Goal: Task Accomplishment & Management: Manage account settings

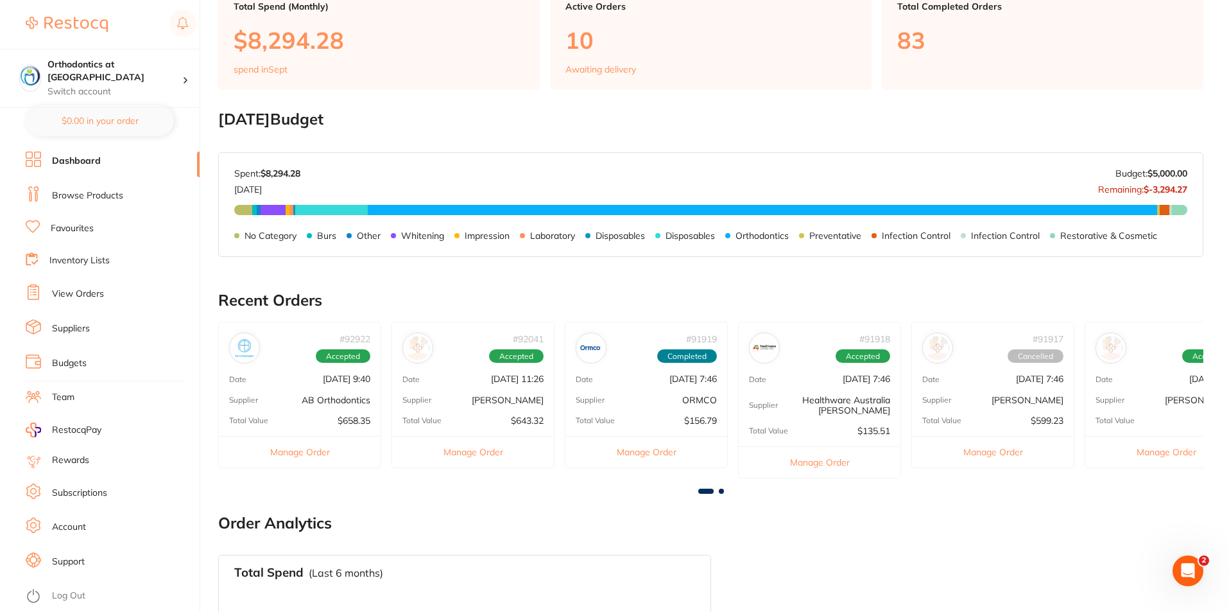
scroll to position [128, 0]
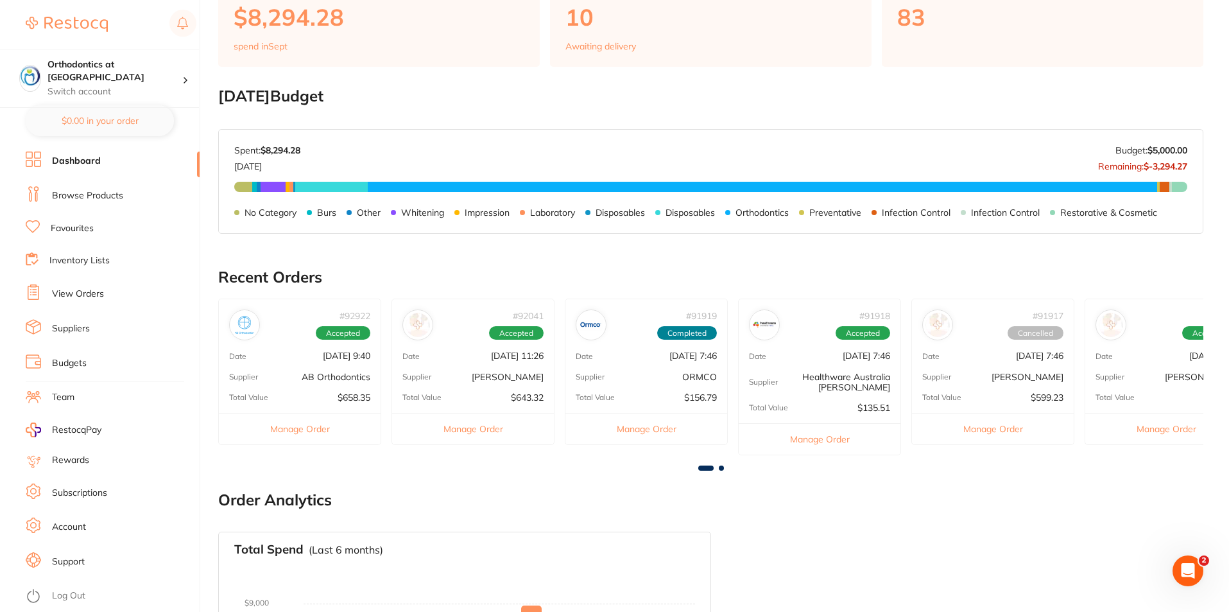
click at [805, 438] on button "Manage Order" at bounding box center [820, 438] width 162 height 31
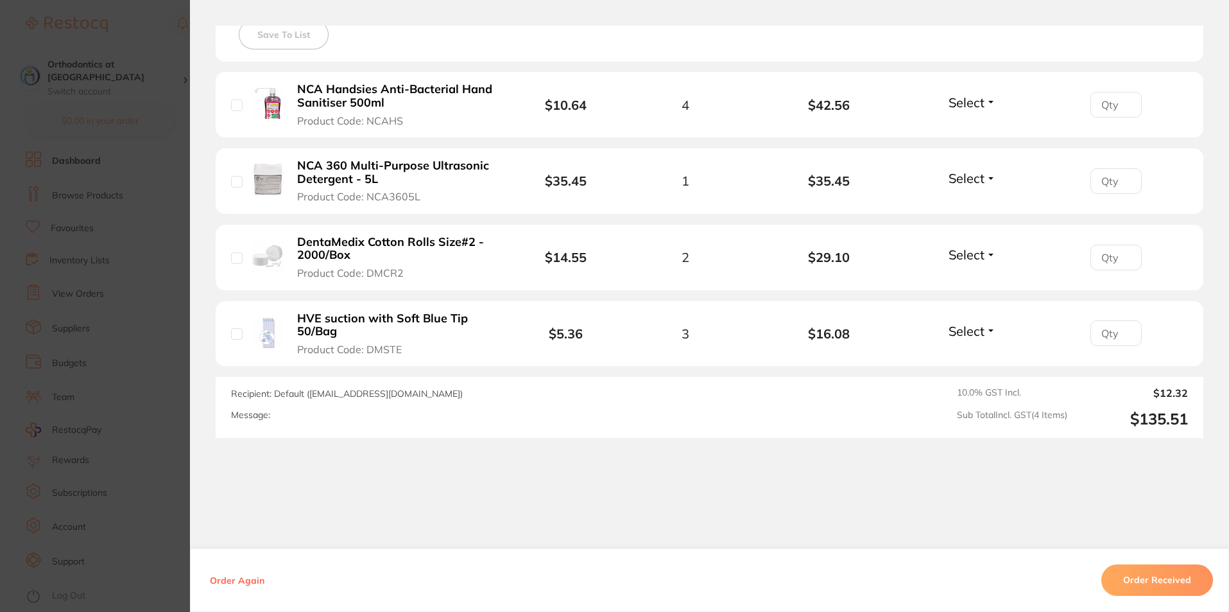
scroll to position [385, 0]
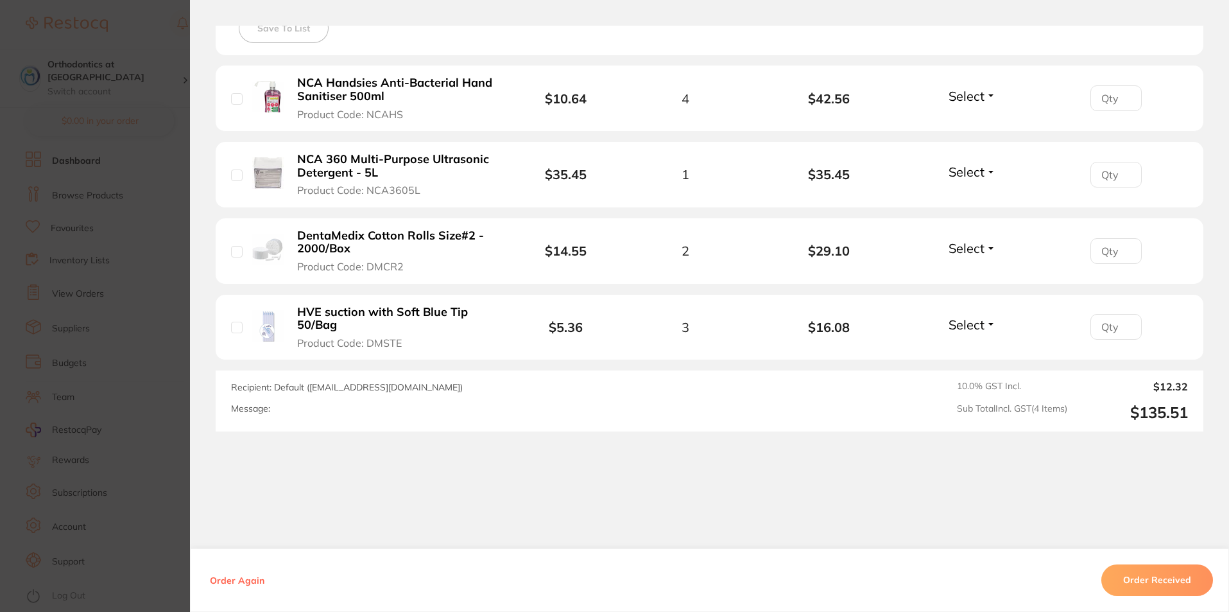
click at [1162, 584] on button "Order Received" at bounding box center [1157, 580] width 112 height 31
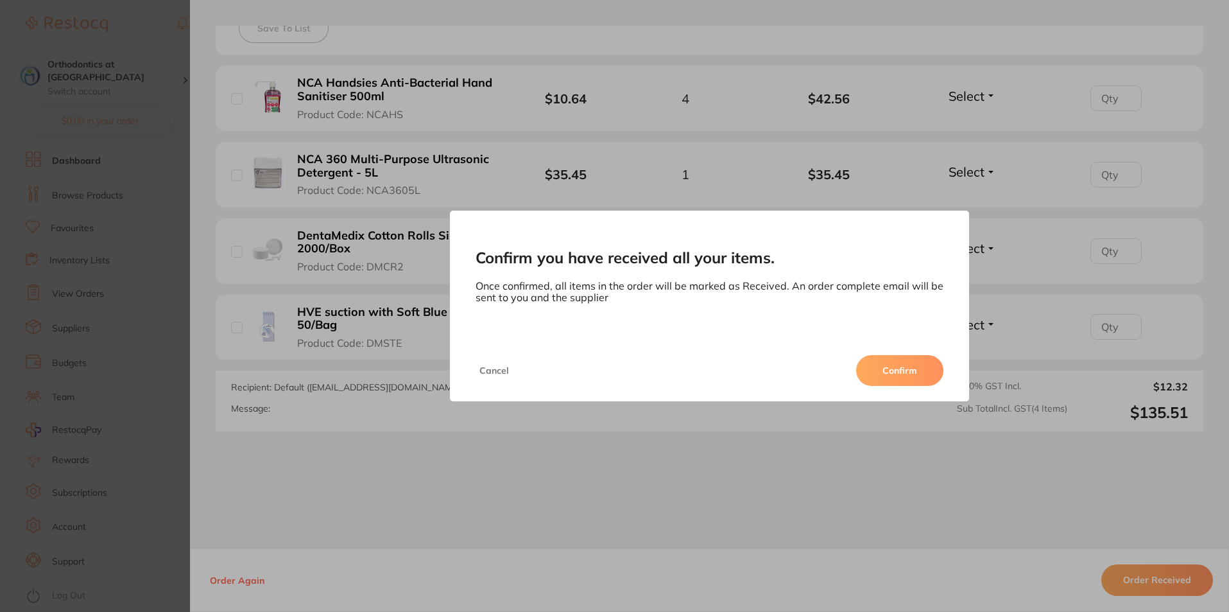
click at [889, 368] on button "Confirm" at bounding box center [899, 370] width 87 height 31
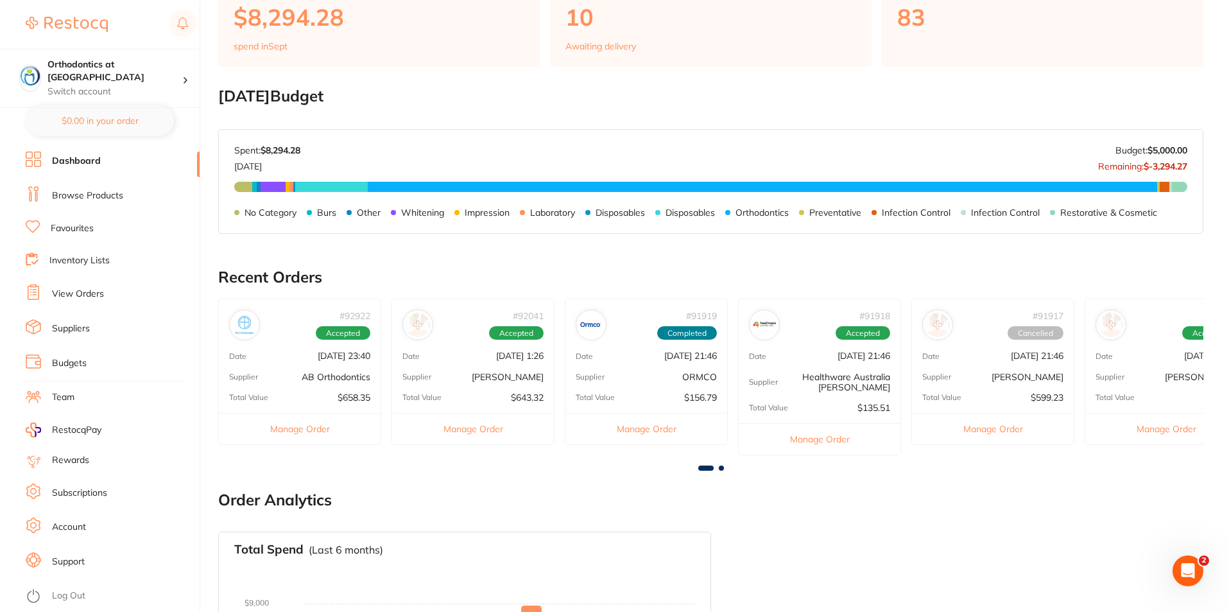
scroll to position [0, 0]
click at [486, 426] on button "Manage Order" at bounding box center [473, 428] width 162 height 31
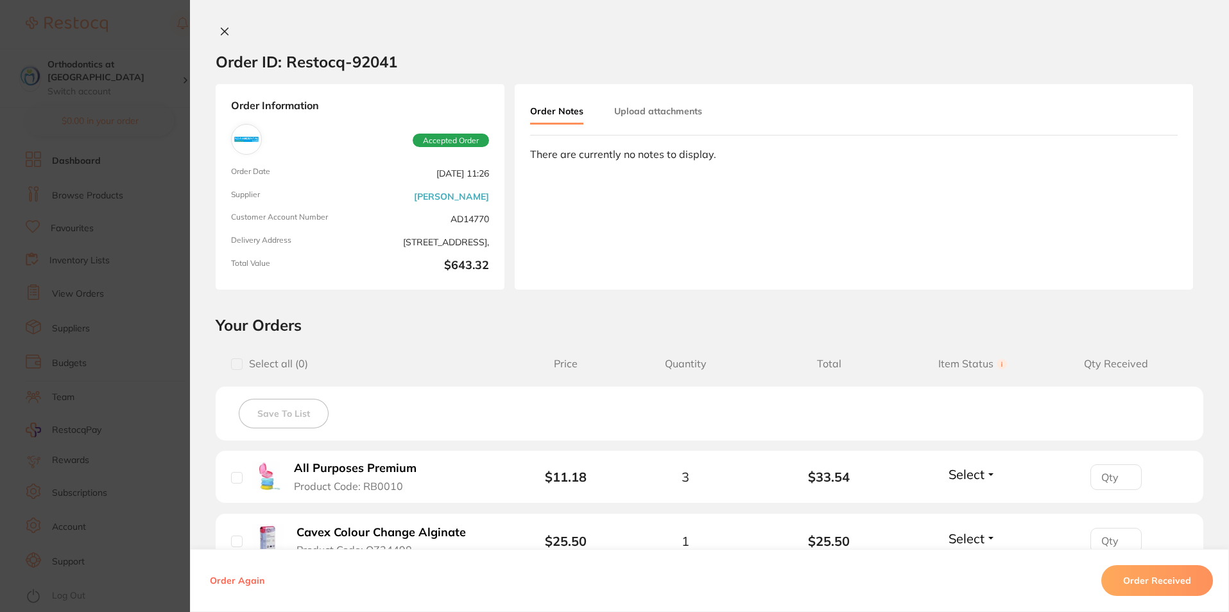
click at [219, 31] on icon at bounding box center [224, 31] width 10 height 10
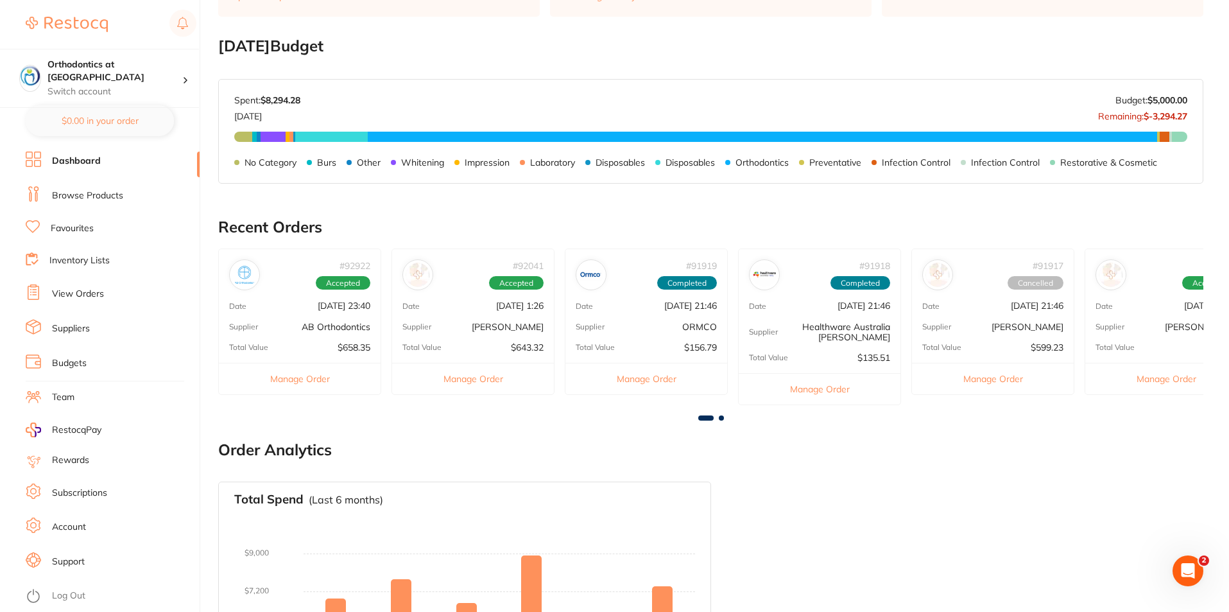
scroll to position [193, 0]
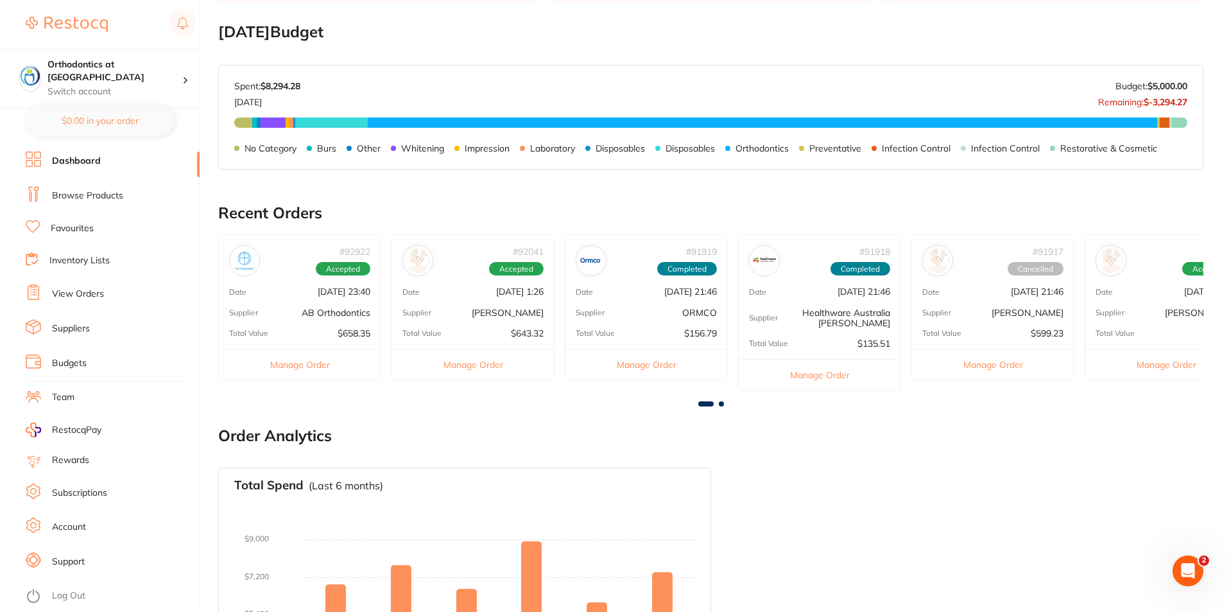
click at [722, 404] on span at bounding box center [721, 403] width 5 height 5
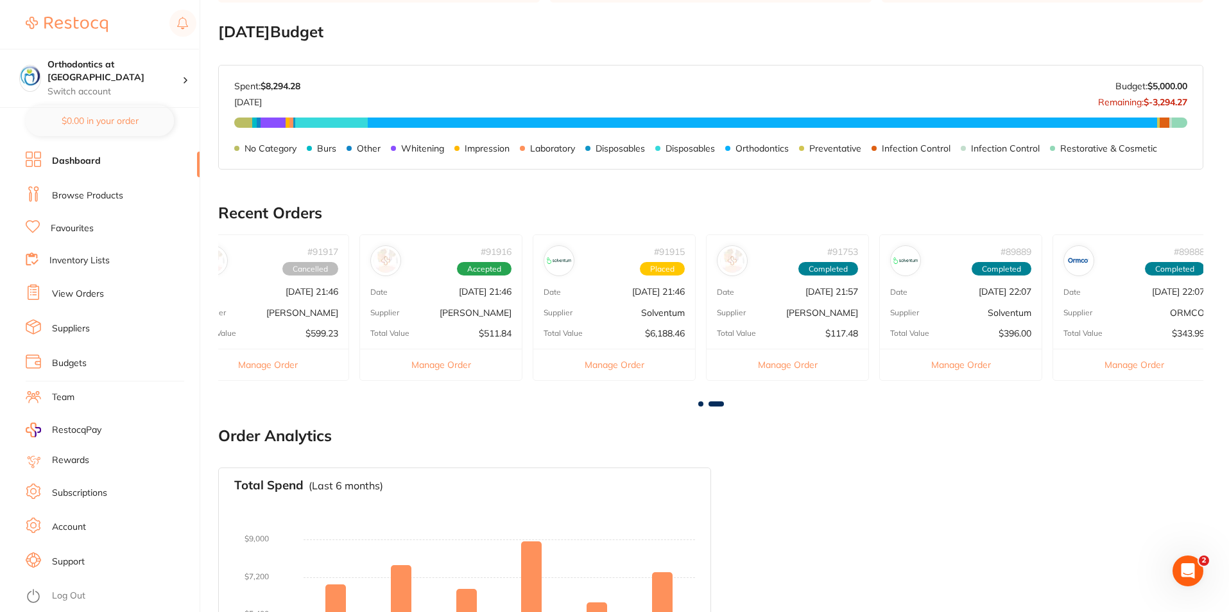
scroll to position [0, 737]
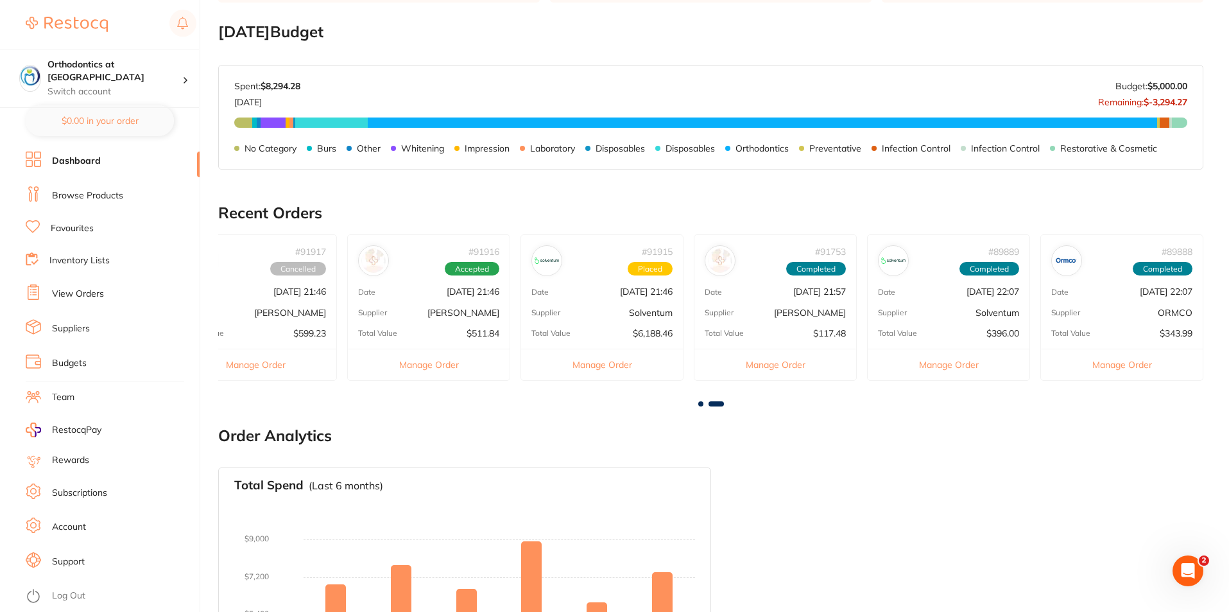
click at [447, 364] on button "Manage Order" at bounding box center [429, 363] width 162 height 31
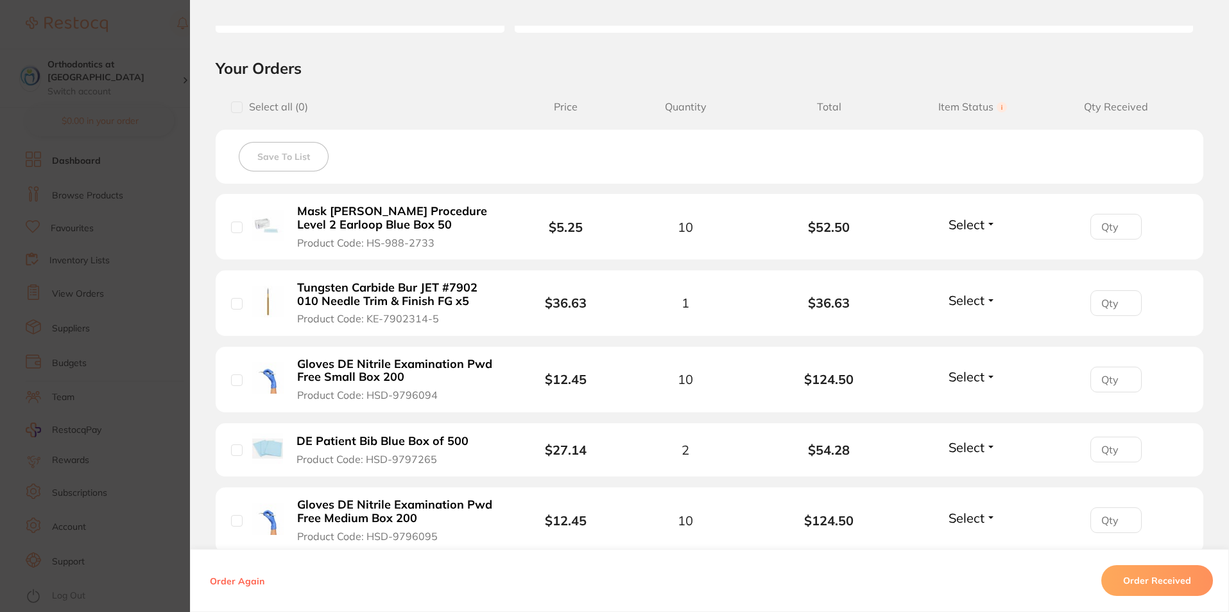
scroll to position [193, 0]
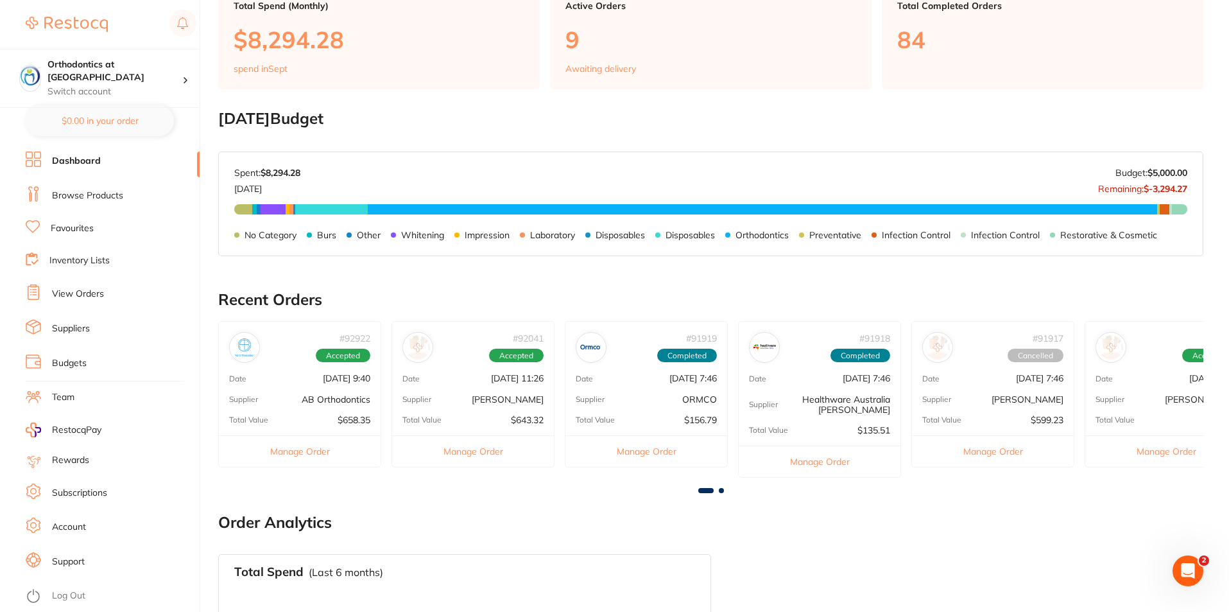
scroll to position [93, 0]
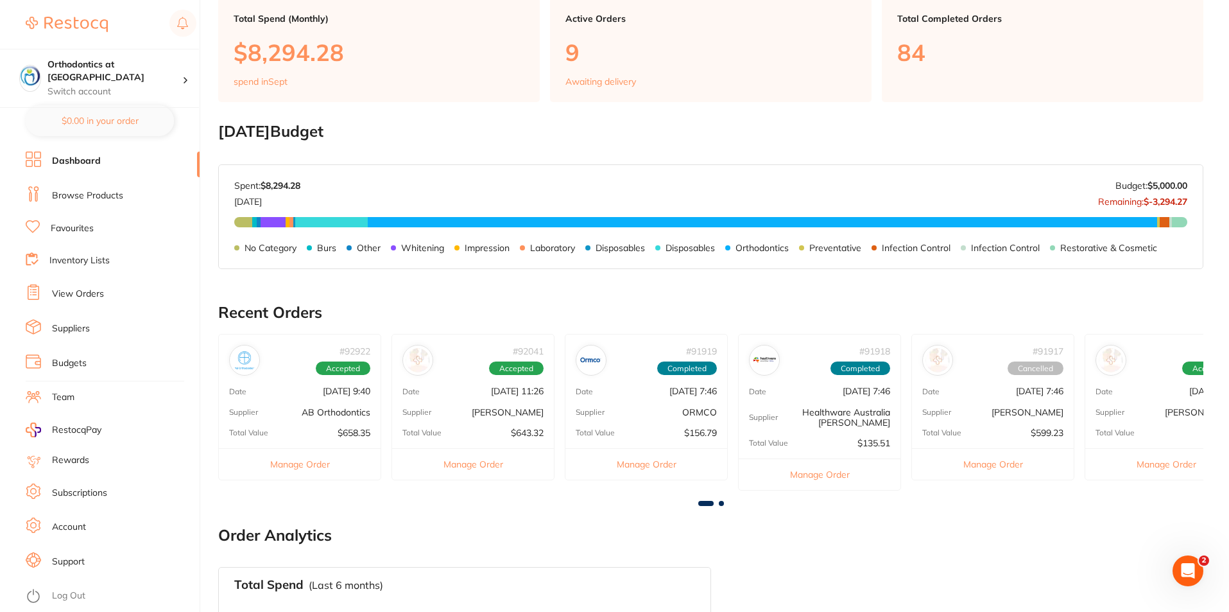
click at [478, 462] on button "Manage Order" at bounding box center [473, 463] width 162 height 31
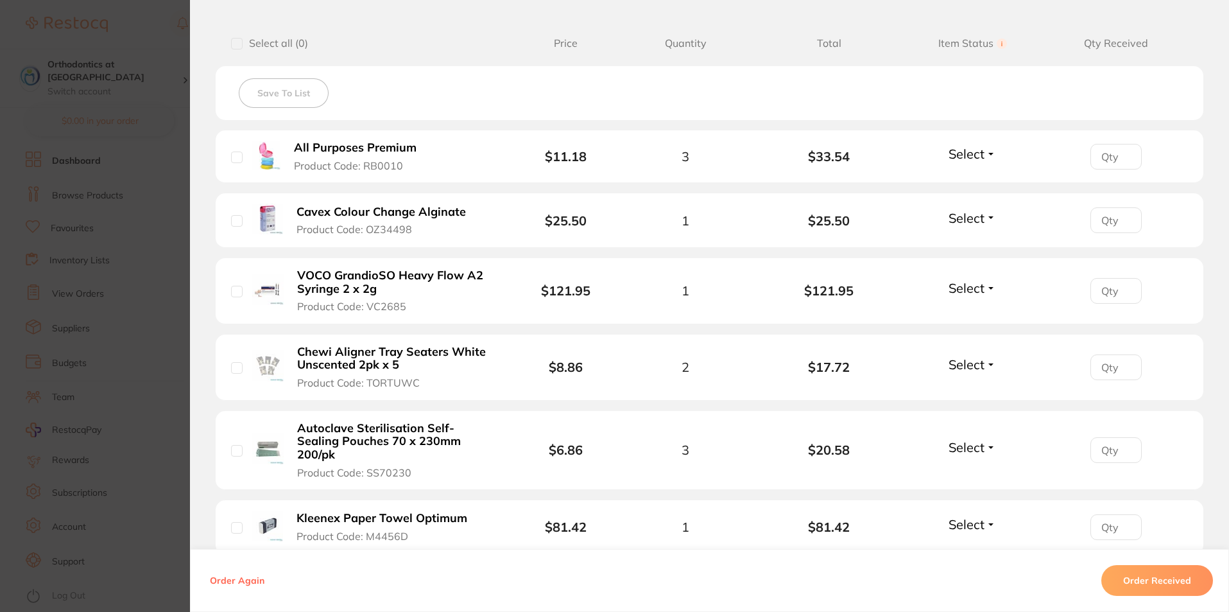
scroll to position [321, 0]
click at [1133, 573] on button "Order Received" at bounding box center [1157, 580] width 112 height 31
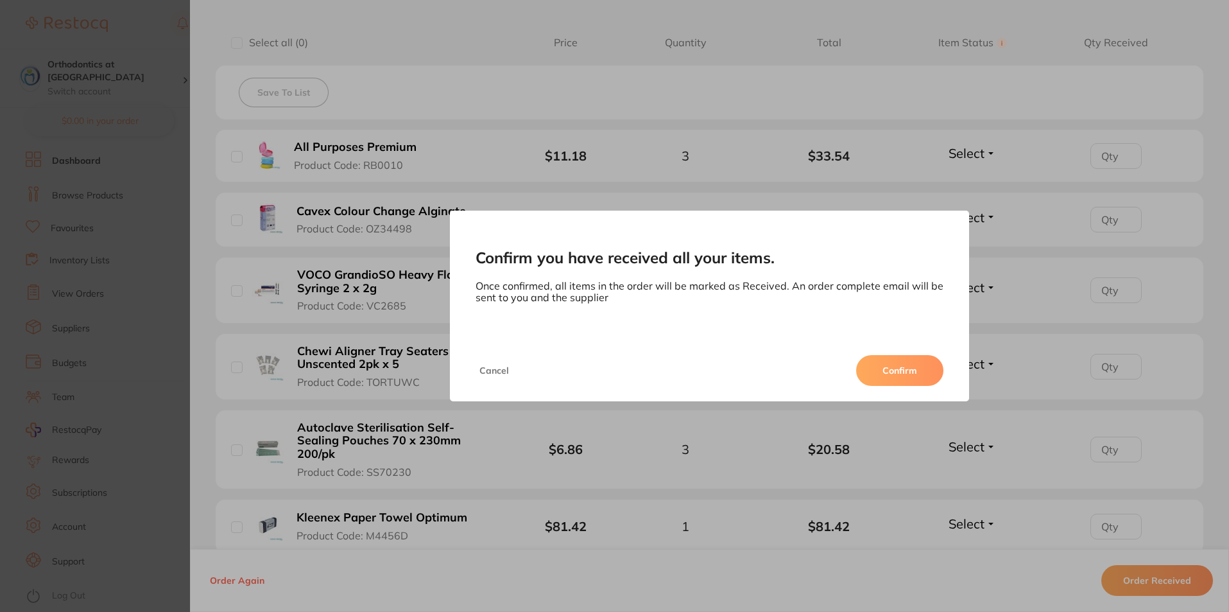
click at [902, 369] on button "Confirm" at bounding box center [899, 370] width 87 height 31
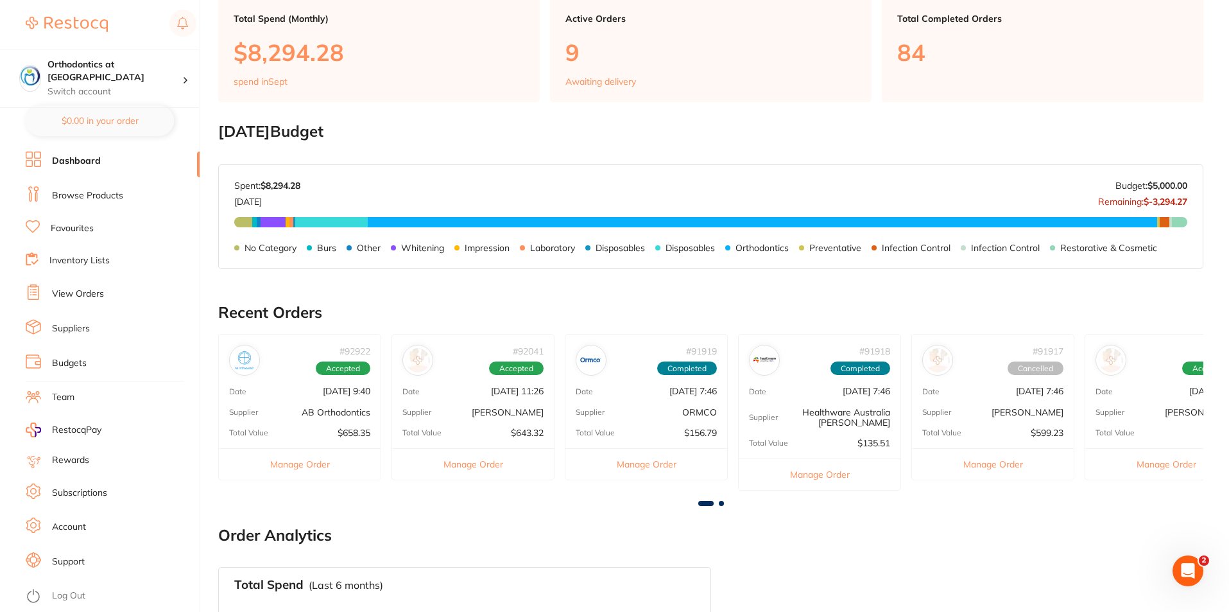
scroll to position [0, 0]
click at [721, 506] on main "Dashboard Welcome back, Penrith Orthodontics Orthodontics at Penrith Total Spen…" at bounding box center [723, 387] width 1011 height 961
click at [721, 504] on span at bounding box center [721, 503] width 5 height 5
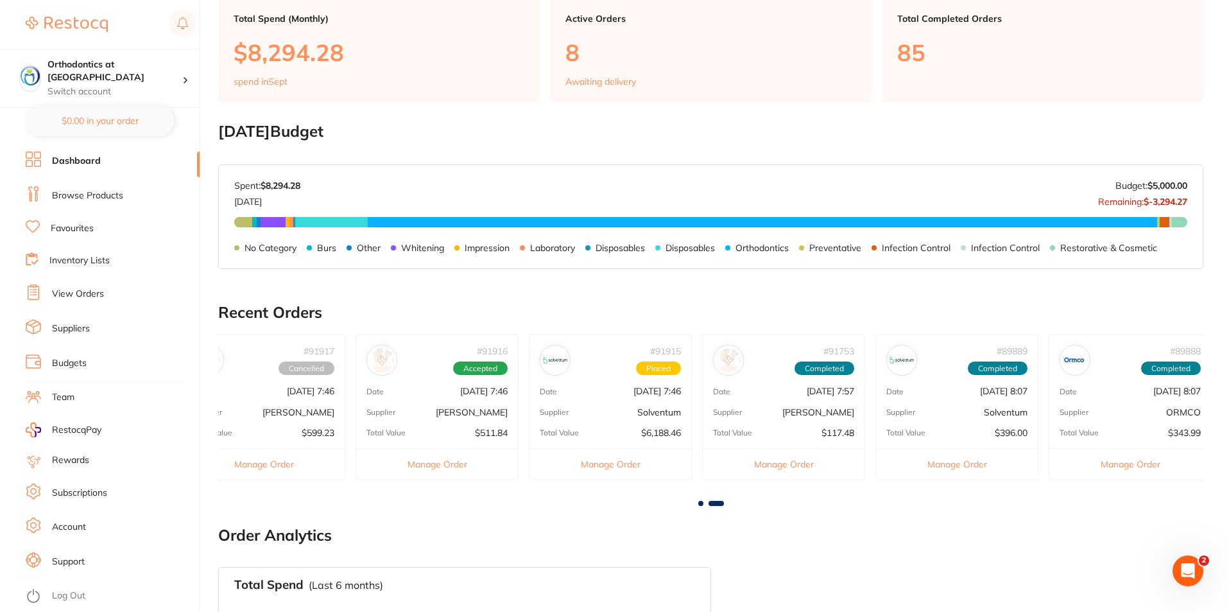
scroll to position [0, 737]
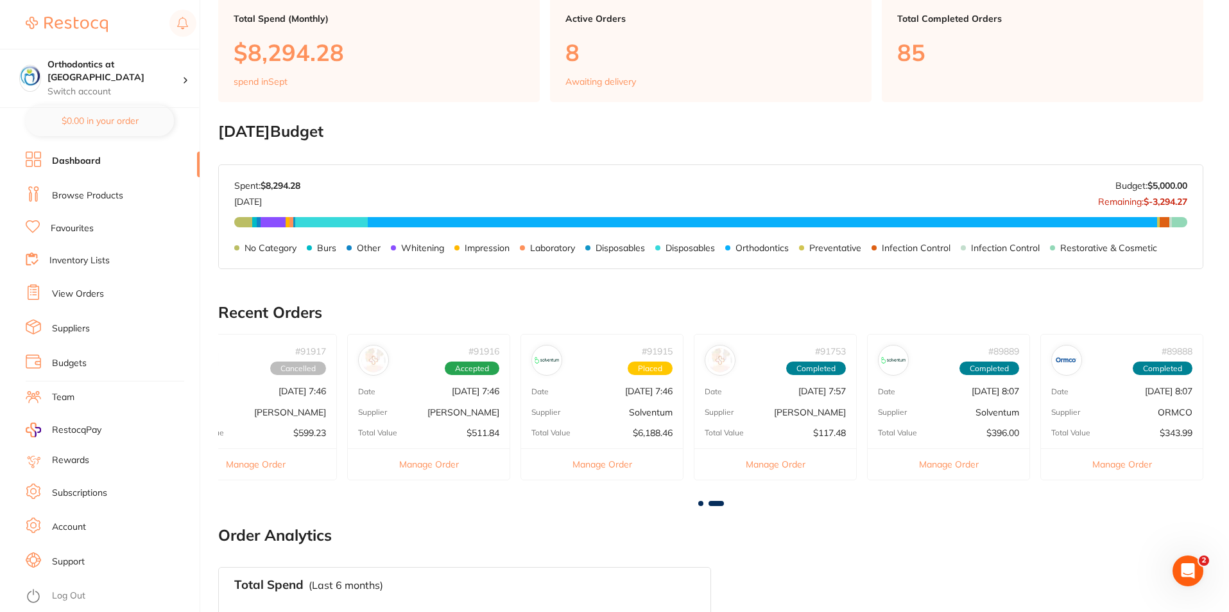
click at [435, 461] on button "Manage Order" at bounding box center [429, 463] width 162 height 31
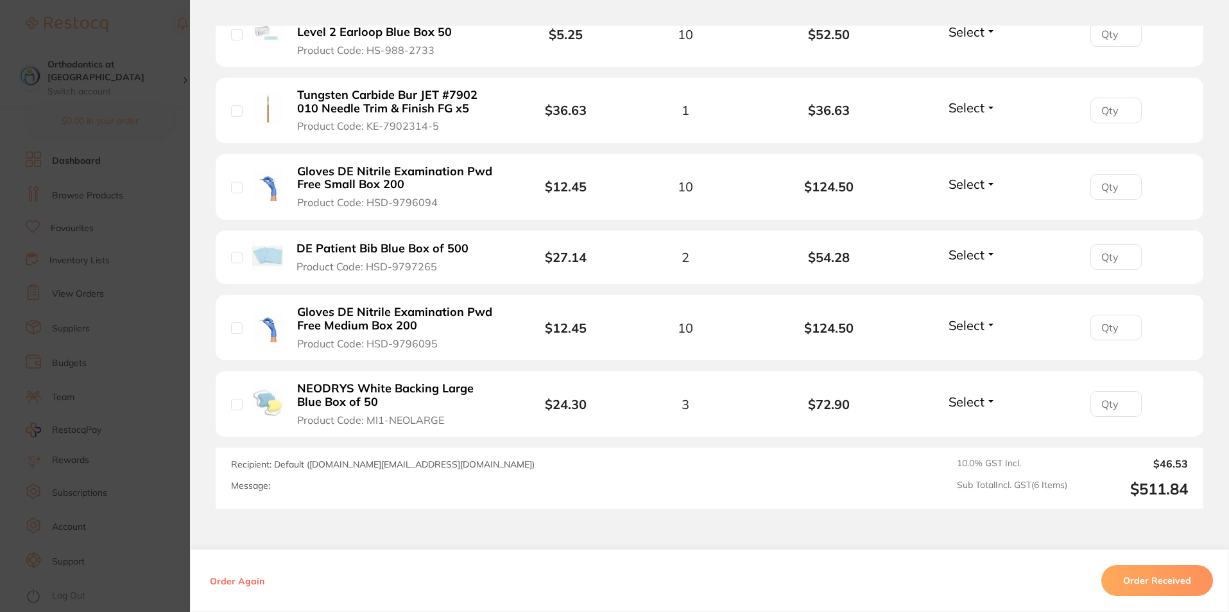
scroll to position [513, 0]
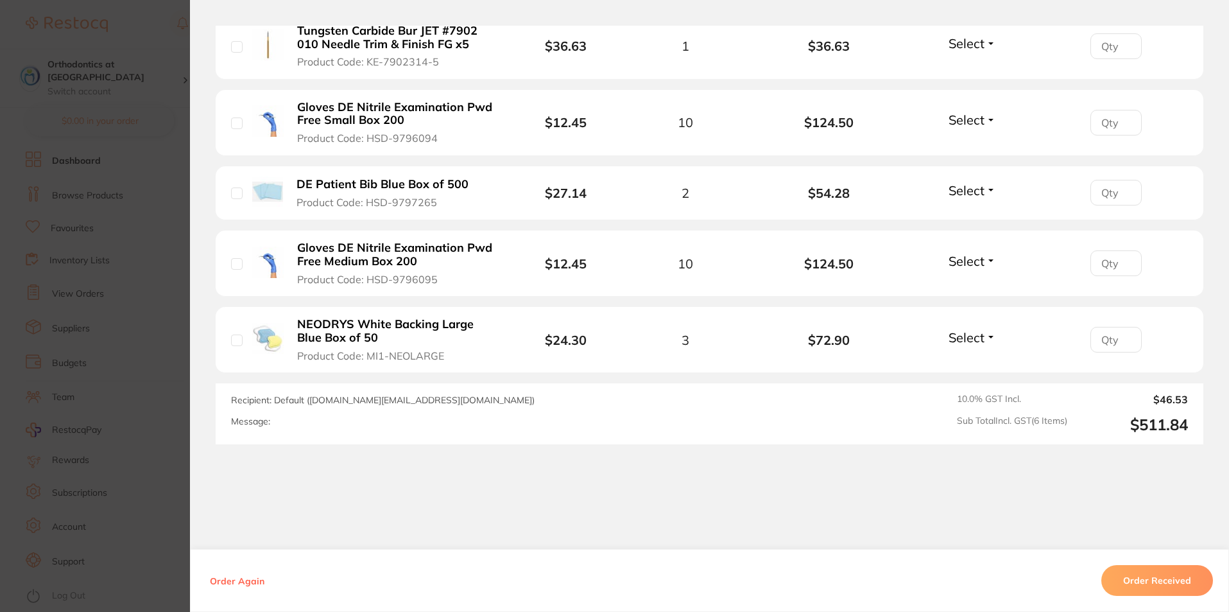
click at [1144, 575] on button "Order Received" at bounding box center [1157, 580] width 112 height 31
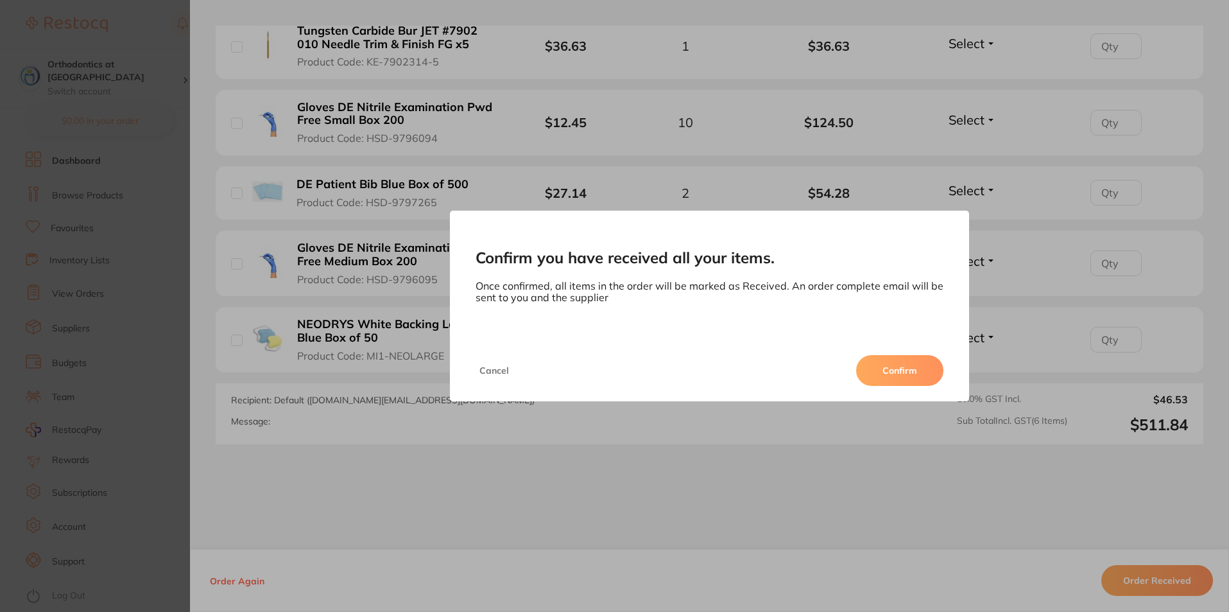
click at [891, 368] on button "Confirm" at bounding box center [899, 370] width 87 height 31
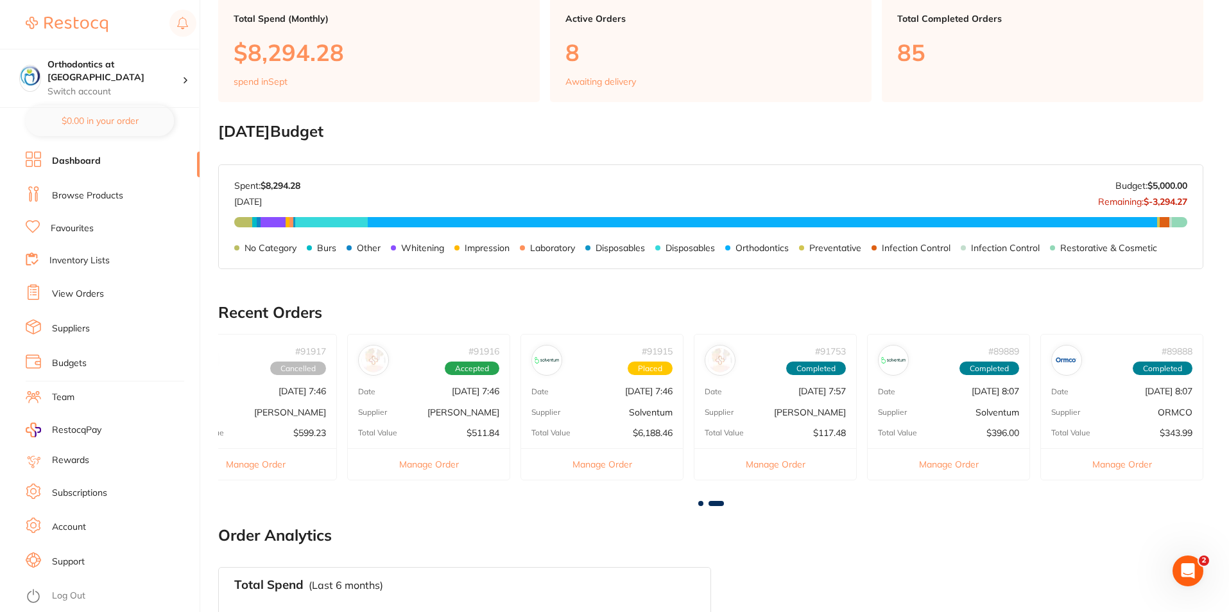
scroll to position [0, 0]
click at [617, 463] on button "Manage Order" at bounding box center [602, 463] width 162 height 31
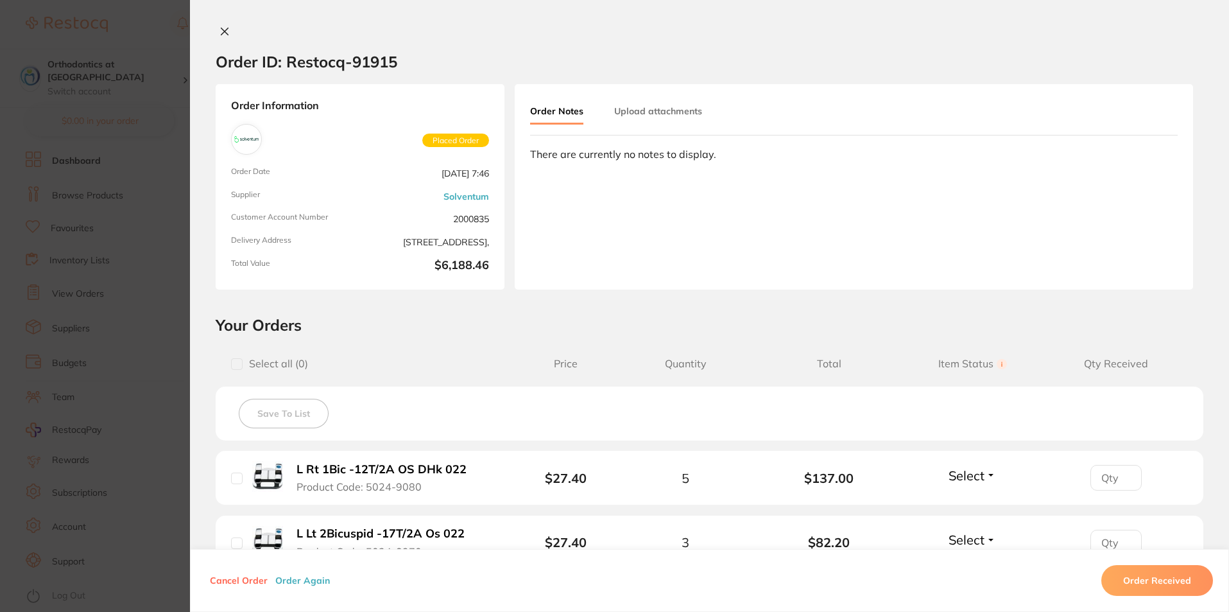
click at [1174, 574] on button "Order Received" at bounding box center [1157, 580] width 112 height 31
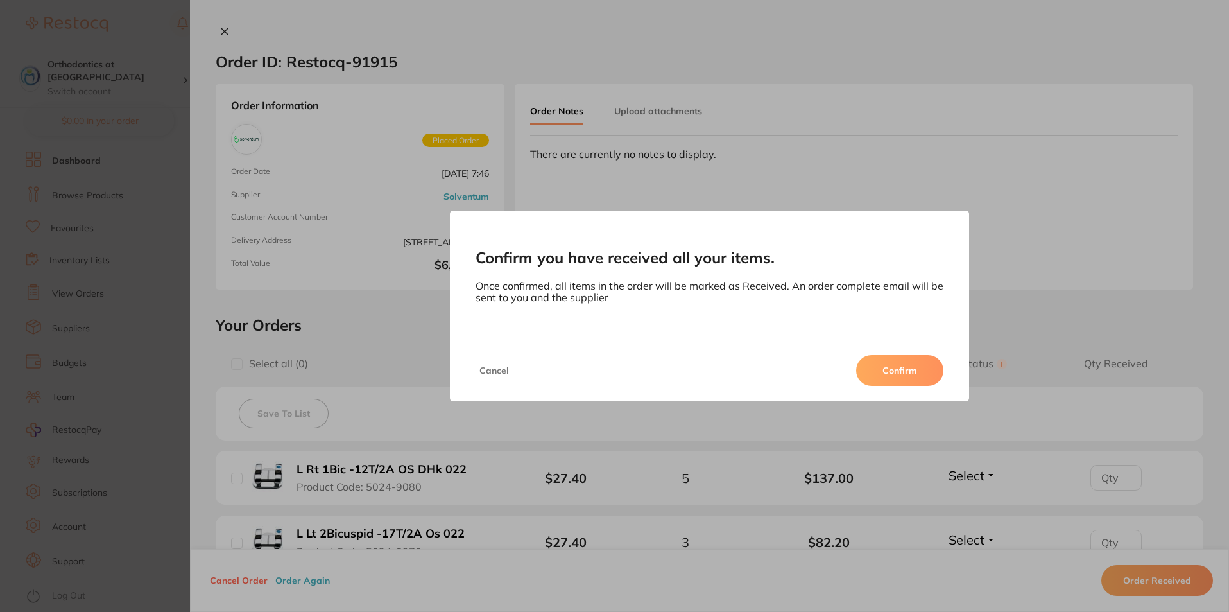
click at [901, 371] on button "Confirm" at bounding box center [899, 370] width 87 height 31
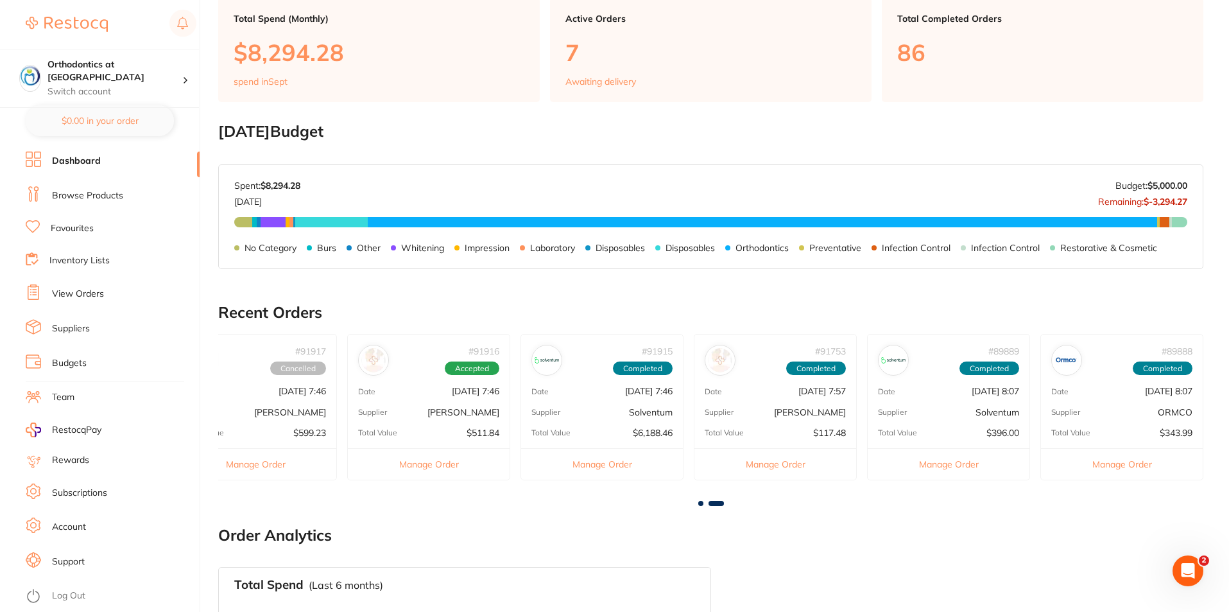
click at [443, 466] on button "Manage Order" at bounding box center [429, 463] width 162 height 31
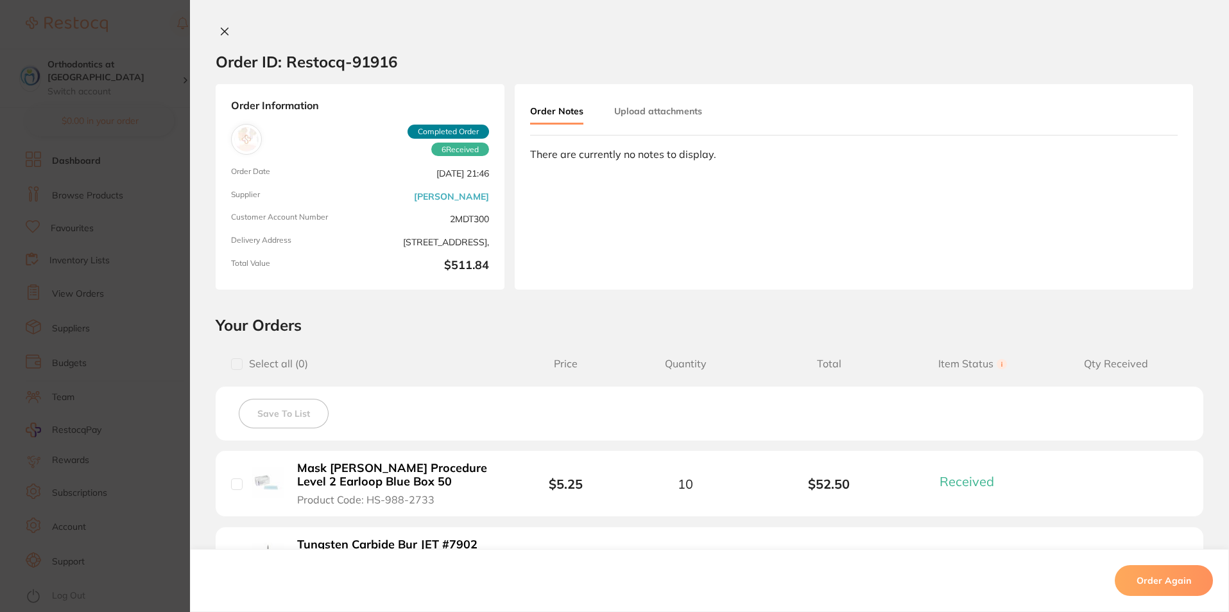
click at [216, 31] on button at bounding box center [225, 32] width 18 height 13
